Goal: Information Seeking & Learning: Learn about a topic

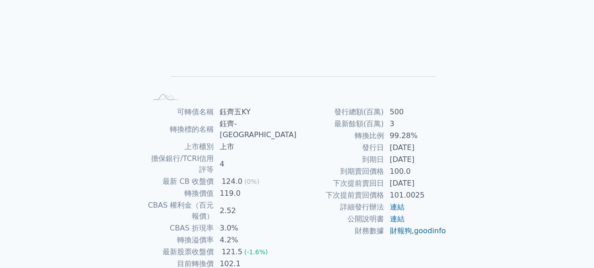
scroll to position [137, 0]
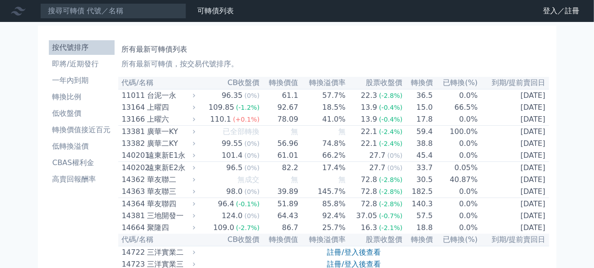
drag, startPoint x: 101, startPoint y: 21, endPoint x: 100, endPoint y: 14, distance: 6.5
click at [100, 20] on nav "可轉債列表 財務數據 可轉債列表 財務數據 登入／註冊 登入／註冊" at bounding box center [297, 11] width 594 height 22
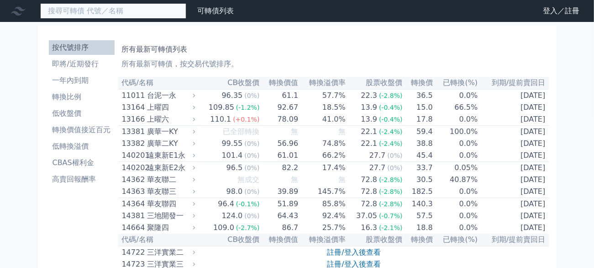
click at [101, 12] on input at bounding box center [113, 11] width 146 height 16
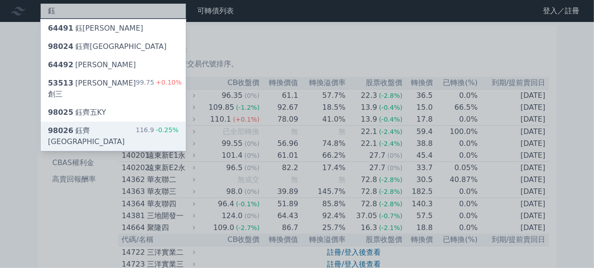
type input "鈺"
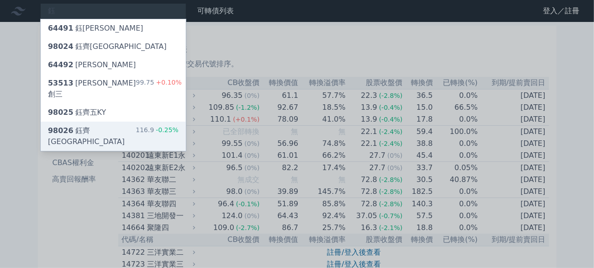
click at [50, 126] on span "98026" at bounding box center [61, 130] width 26 height 9
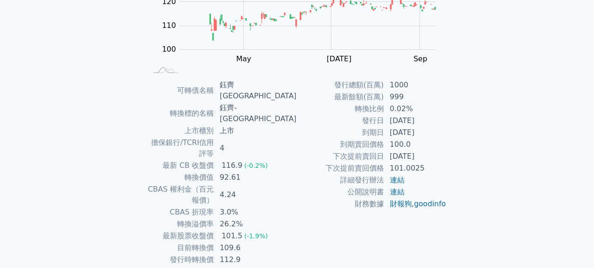
scroll to position [155, 0]
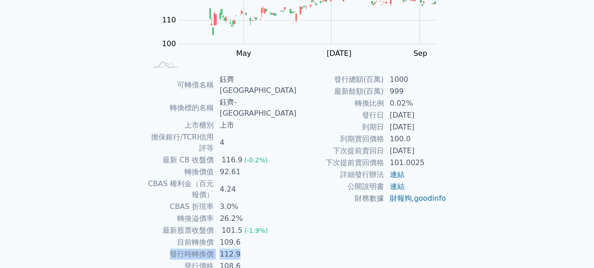
drag, startPoint x: 191, startPoint y: 211, endPoint x: 259, endPoint y: 209, distance: 67.6
click at [259, 248] on tr "發行時轉換價 112.9" at bounding box center [223, 254] width 150 height 12
click at [282, 248] on td "112.9" at bounding box center [255, 254] width 83 height 12
drag, startPoint x: 269, startPoint y: 227, endPoint x: 241, endPoint y: 227, distance: 27.9
click at [241, 260] on td "108.6" at bounding box center [255, 266] width 83 height 12
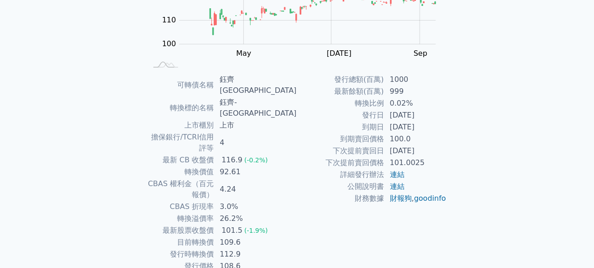
click at [492, 132] on div "可轉債列表 財務數據 可轉債列表 財務數據 登入／註冊 登入／註冊 可轉債列表 › 98026 鈺齊[GEOGRAPHIC_DATA] 98026 鈺齊六KY…" at bounding box center [297, 78] width 594 height 467
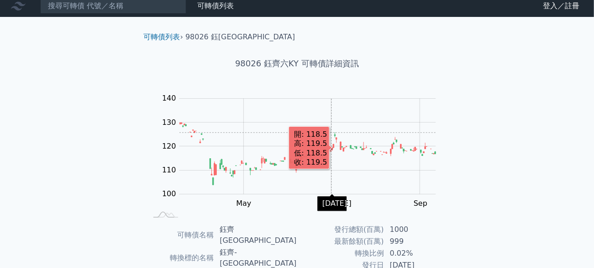
scroll to position [0, 0]
